Goal: Task Accomplishment & Management: Manage account settings

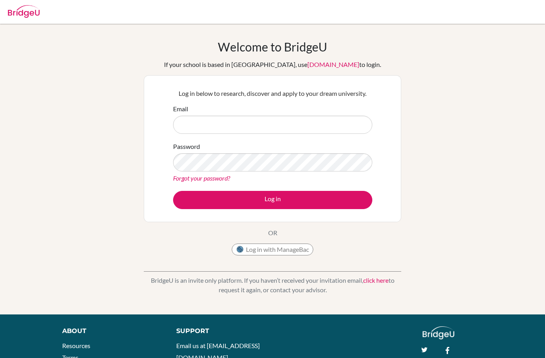
click at [249, 250] on button "Log in with ManageBac" at bounding box center [273, 250] width 82 height 12
click at [230, 127] on input "Email" at bounding box center [272, 125] width 199 height 18
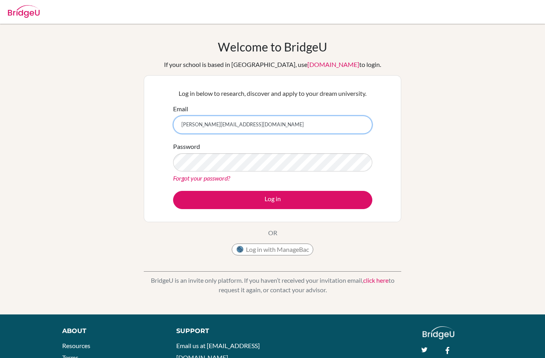
type input "[PERSON_NAME][EMAIL_ADDRESS][DOMAIN_NAME]"
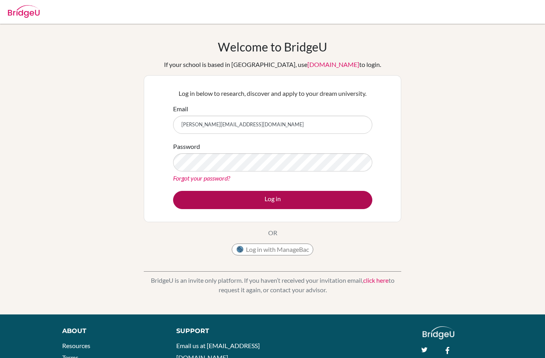
click at [225, 192] on button "Log in" at bounding box center [272, 200] width 199 height 18
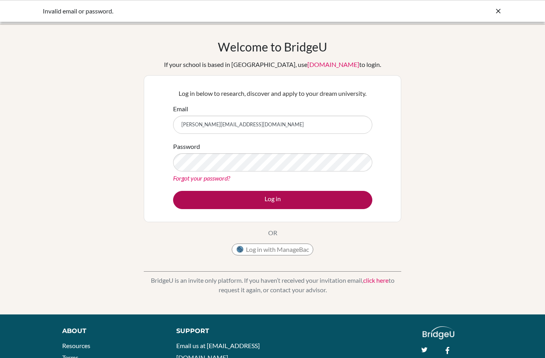
click at [224, 193] on button "Log in" at bounding box center [272, 200] width 199 height 18
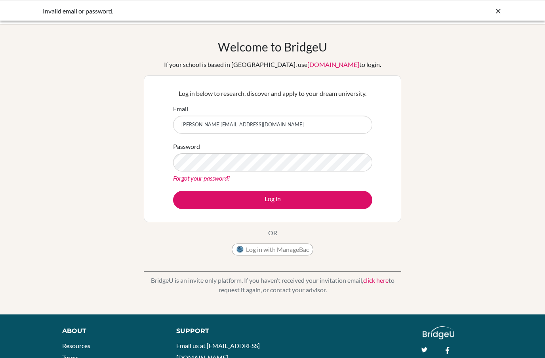
click at [0, 0] on html "Invalid email or password. Your browser is not supported by BridgeU. Please use…" at bounding box center [272, 179] width 545 height 358
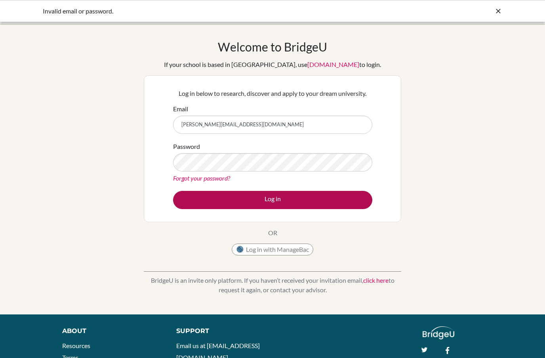
click at [225, 201] on button "Log in" at bounding box center [272, 200] width 199 height 18
click at [223, 203] on button "Log in" at bounding box center [272, 200] width 199 height 18
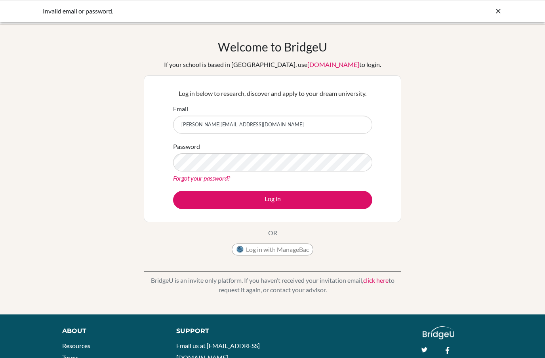
click at [219, 175] on link "Forgot your password?" at bounding box center [201, 178] width 57 height 8
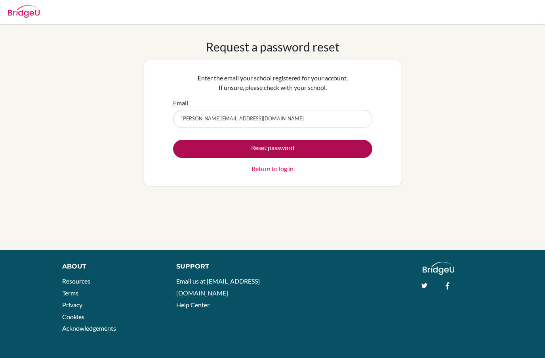
type input "[PERSON_NAME][EMAIL_ADDRESS][DOMAIN_NAME]"
click at [274, 149] on button "Reset password" at bounding box center [272, 149] width 199 height 18
